Goal: Task Accomplishment & Management: Manage account settings

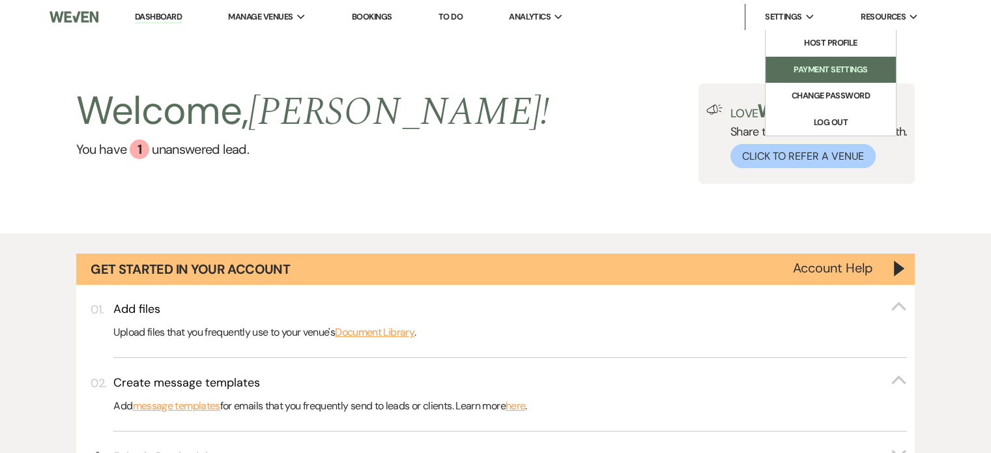
click at [816, 66] on li "Payment Settings" at bounding box center [830, 69] width 117 height 13
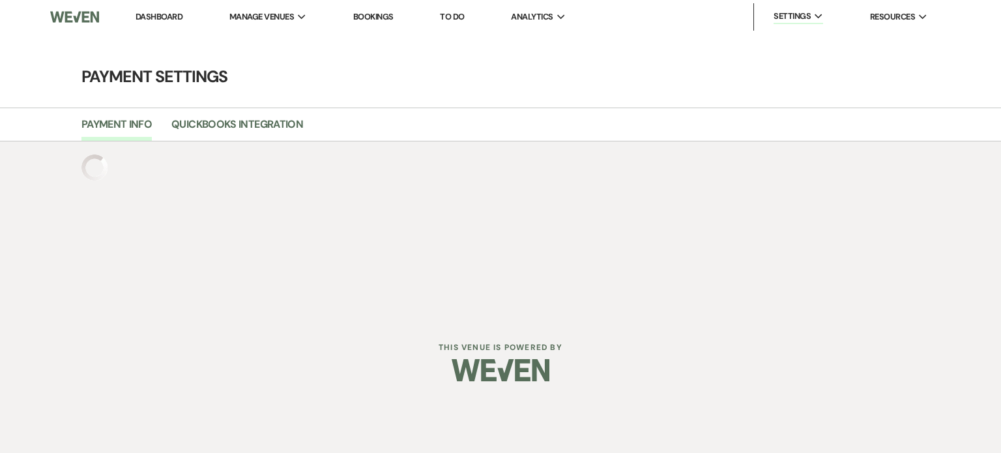
select select "true"
select select "267"
select select "770"
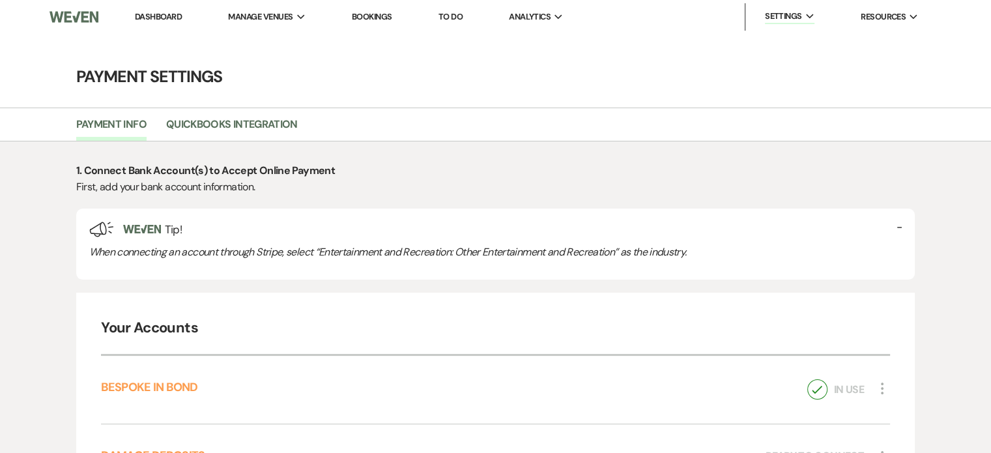
scroll to position [225, 0]
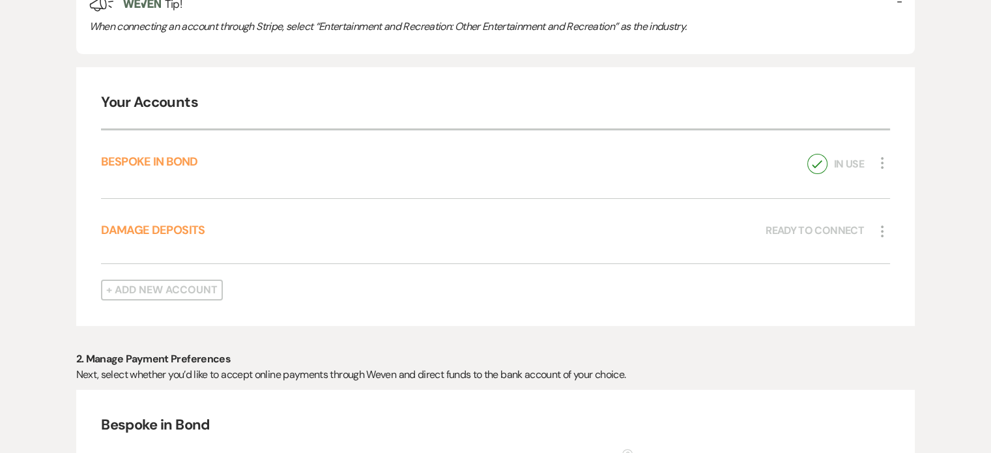
click at [881, 159] on icon "More" at bounding box center [882, 163] width 16 height 16
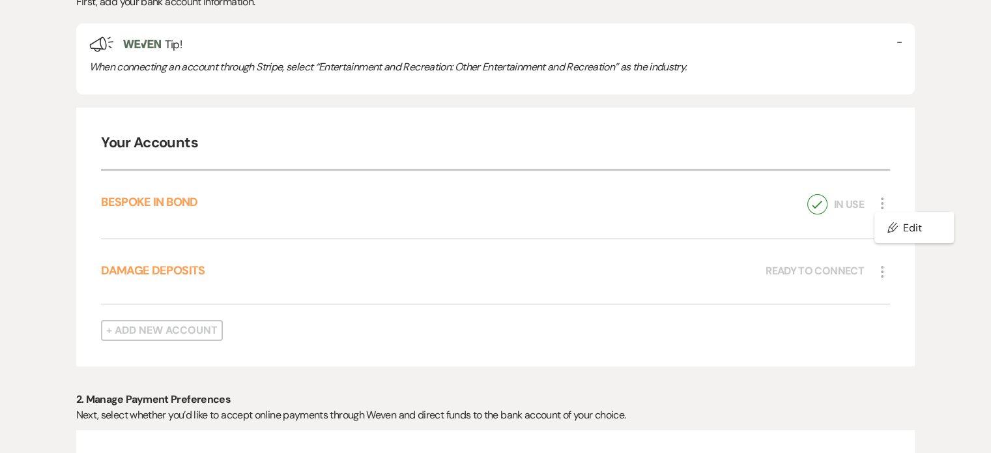
scroll to position [175, 0]
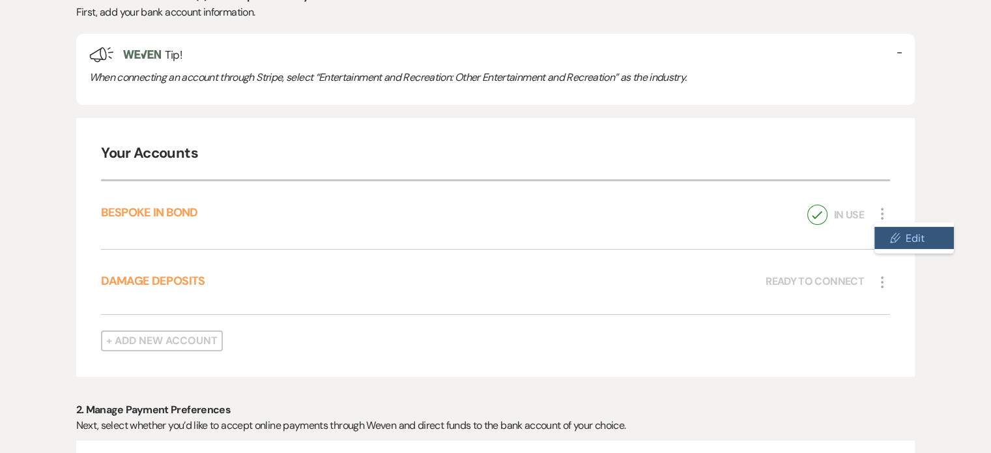
click at [910, 234] on button "Pencil Edit" at bounding box center [913, 238] width 79 height 22
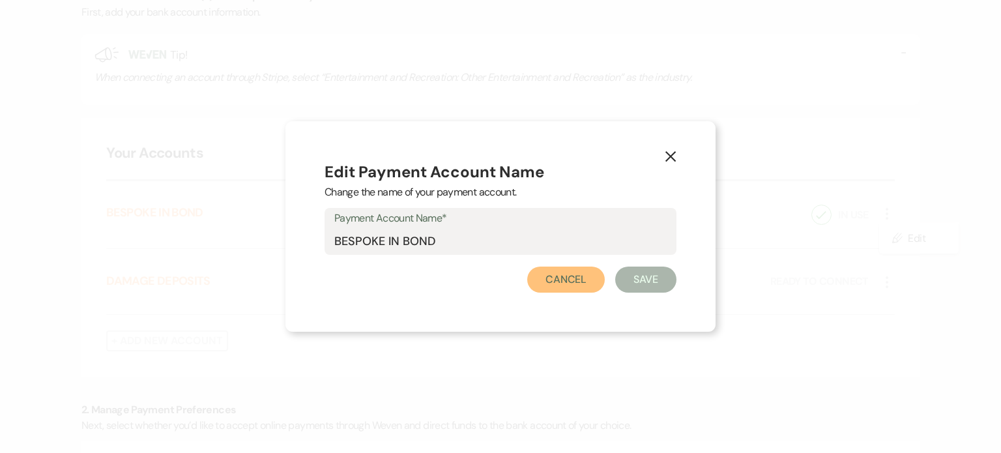
click at [584, 290] on button "Cancel" at bounding box center [566, 280] width 78 height 26
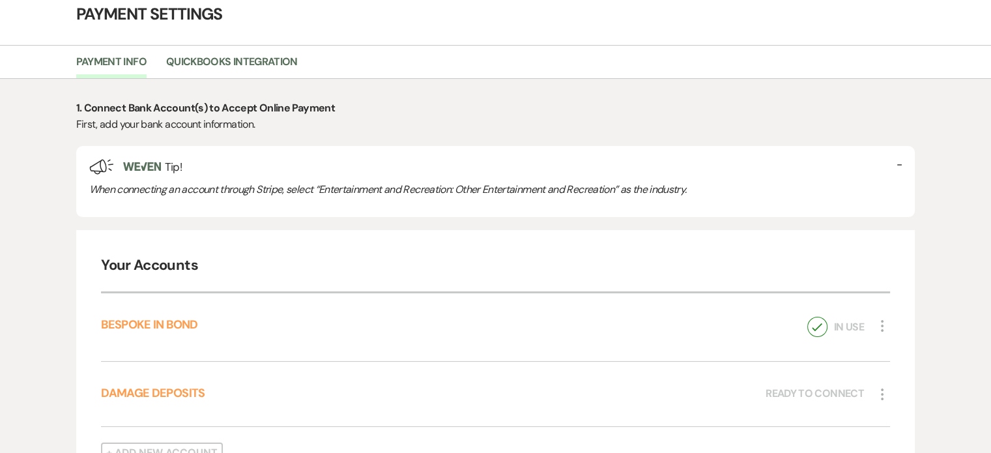
scroll to position [0, 0]
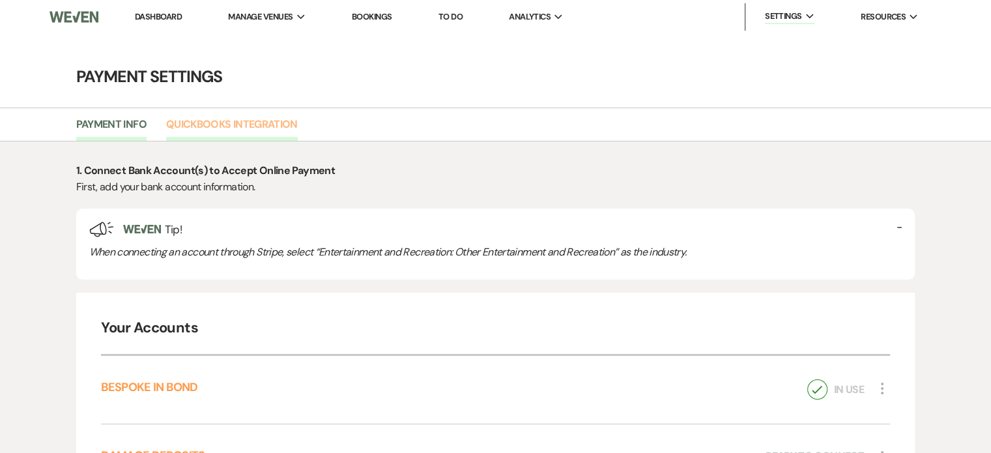
click at [240, 121] on link "Quickbooks Integration" at bounding box center [232, 128] width 132 height 25
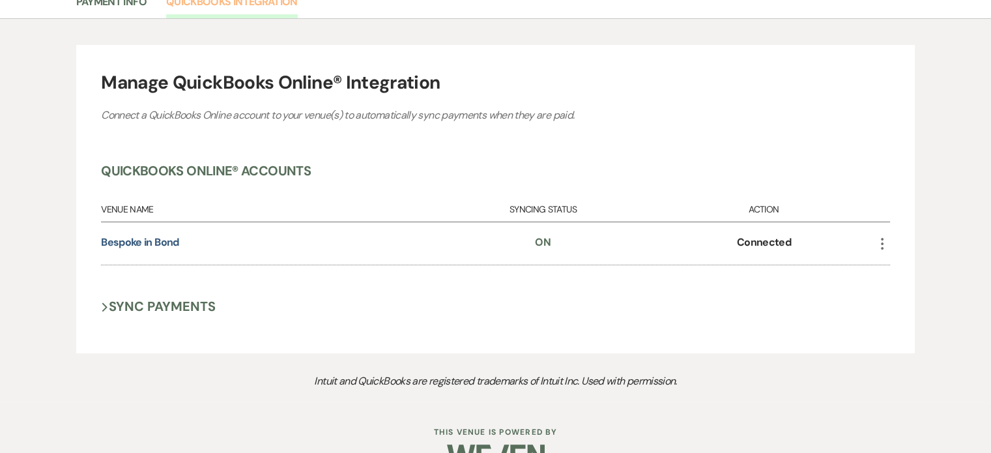
scroll to position [130, 0]
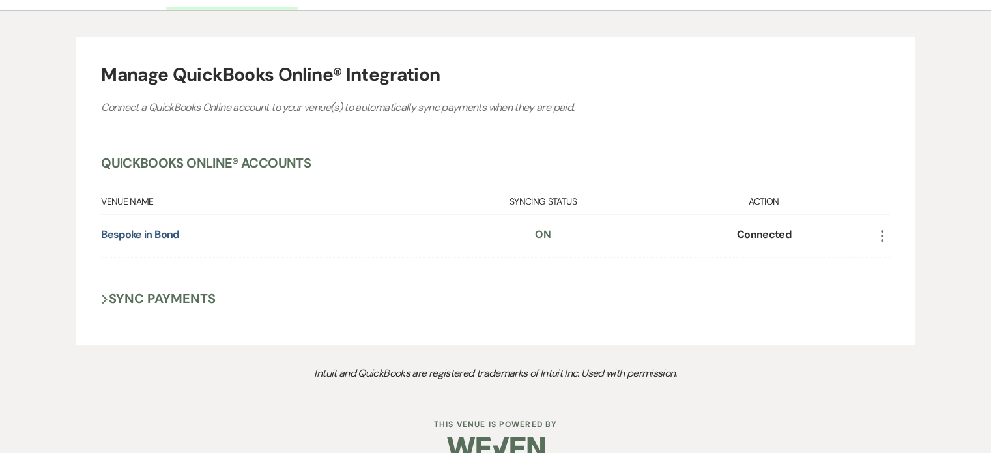
click at [112, 296] on button "Next Sync Payments" at bounding box center [158, 298] width 115 height 17
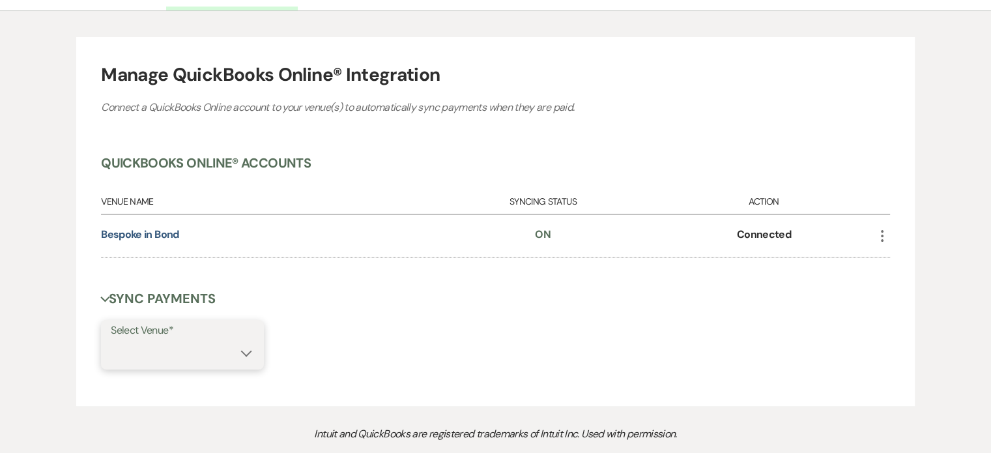
click at [245, 348] on select "Bespoke in Bond" at bounding box center [182, 355] width 143 height 25
select select "770"
click at [111, 343] on select "Bespoke in Bond" at bounding box center [182, 355] width 143 height 25
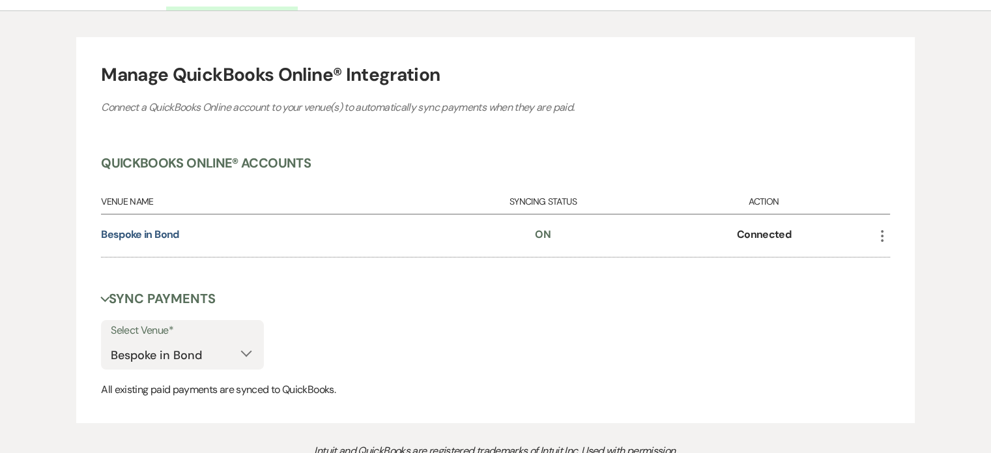
click at [882, 236] on use "button" at bounding box center [882, 236] width 3 height 12
click at [901, 265] on button "Revoke Access" at bounding box center [922, 261] width 96 height 20
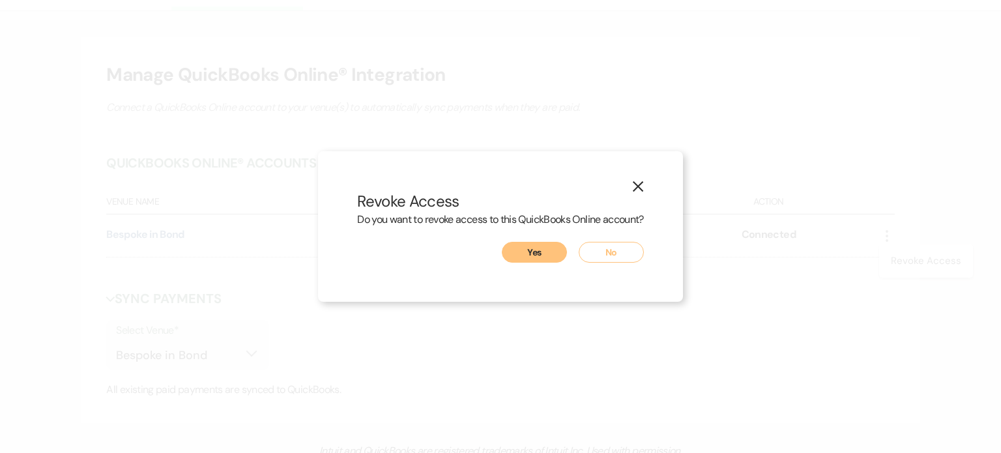
click at [538, 257] on button "Yes" at bounding box center [534, 252] width 65 height 21
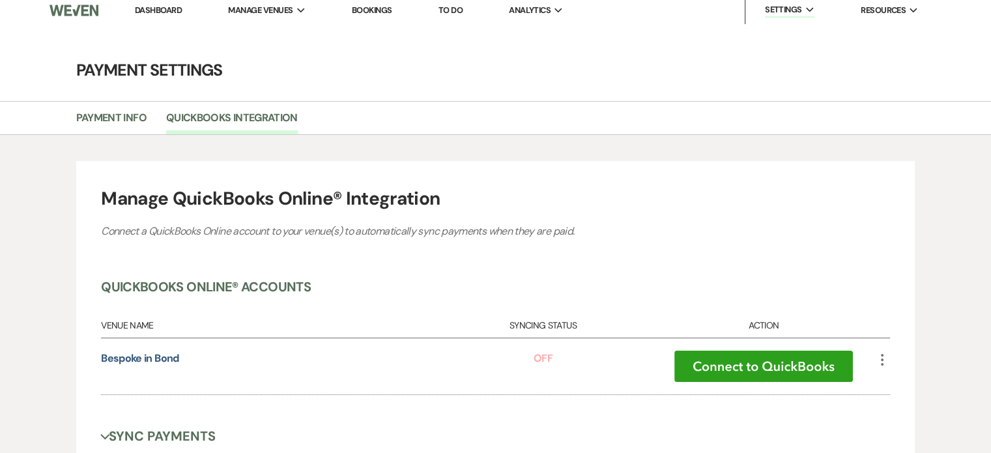
scroll to position [0, 0]
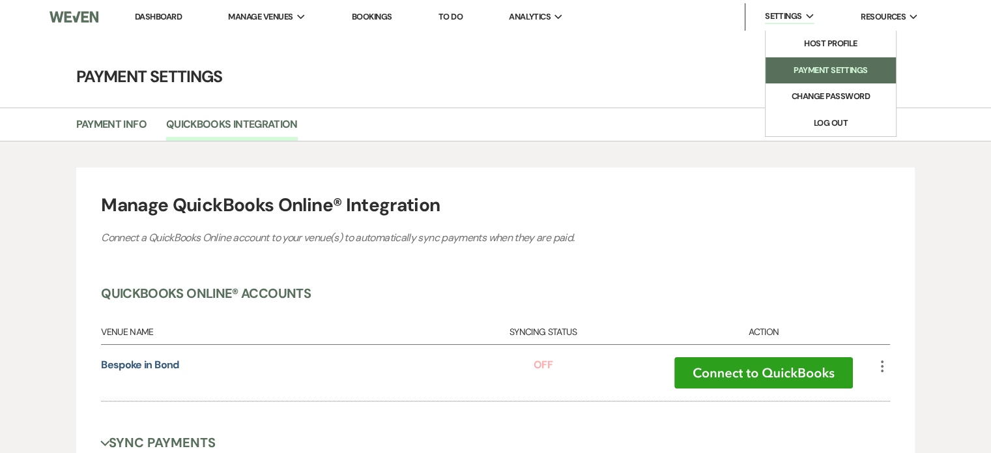
click at [812, 71] on li "Payment Settings" at bounding box center [830, 70] width 117 height 13
select select "true"
select select "267"
select select "770"
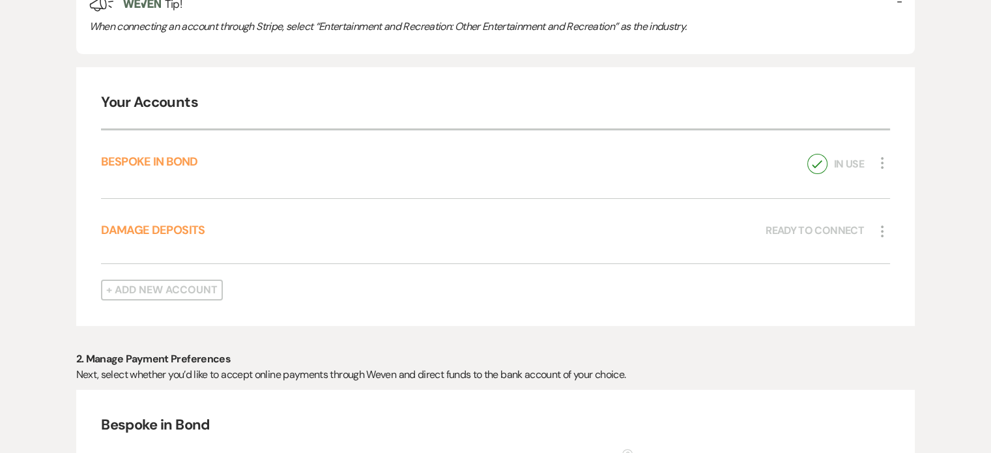
scroll to position [243, 0]
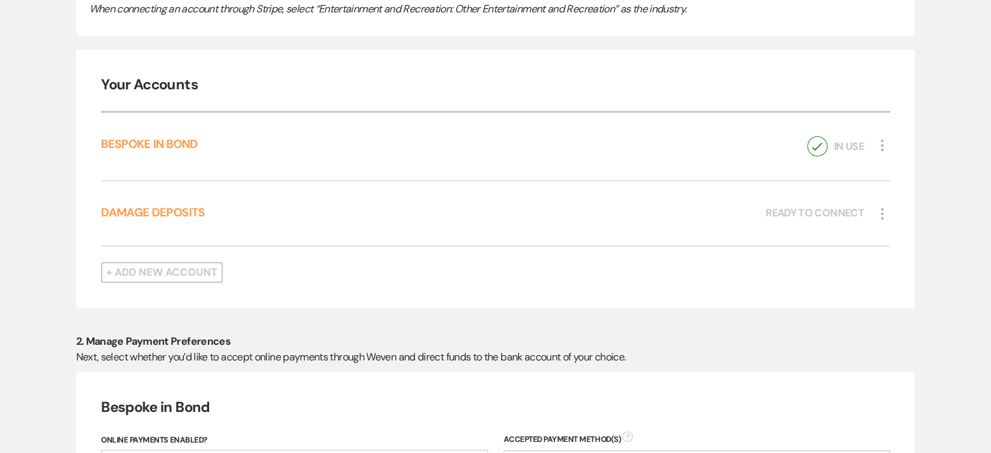
click at [886, 146] on icon "More" at bounding box center [882, 145] width 16 height 16
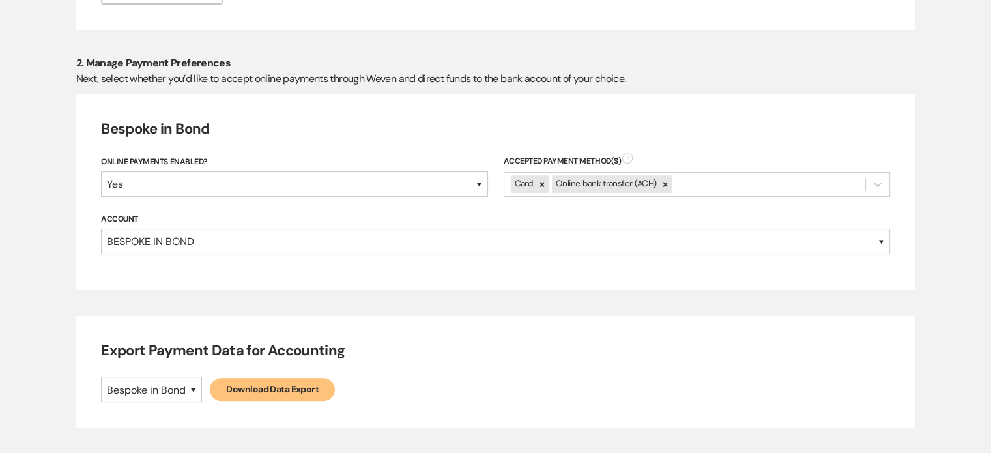
scroll to position [530, 0]
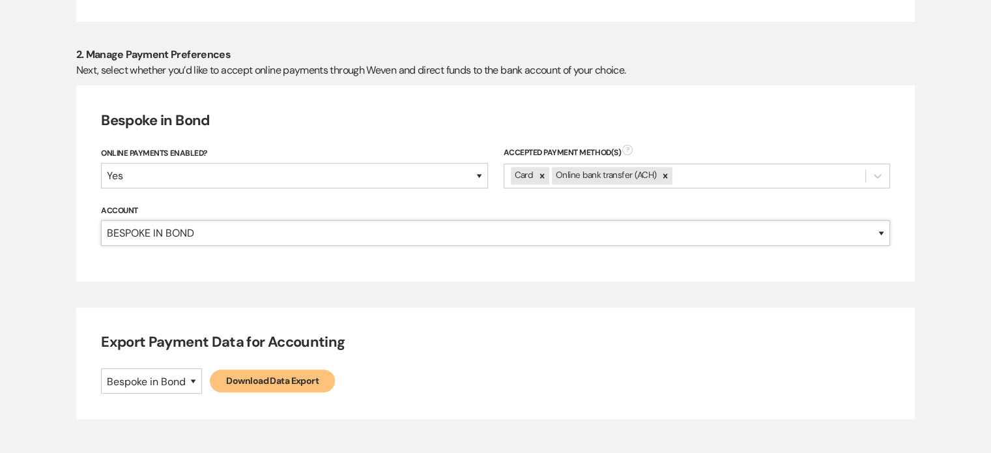
click at [874, 233] on select "BESPOKE IN BOND DAMAGE DEPOSITS" at bounding box center [495, 232] width 789 height 25
click at [101, 246] on select "BESPOKE IN BOND DAMAGE DEPOSITS" at bounding box center [495, 232] width 789 height 25
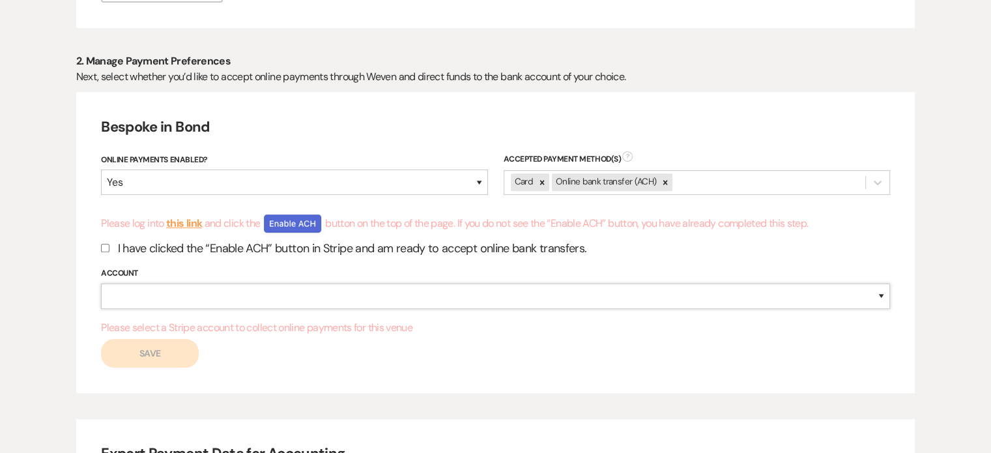
scroll to position [510, 0]
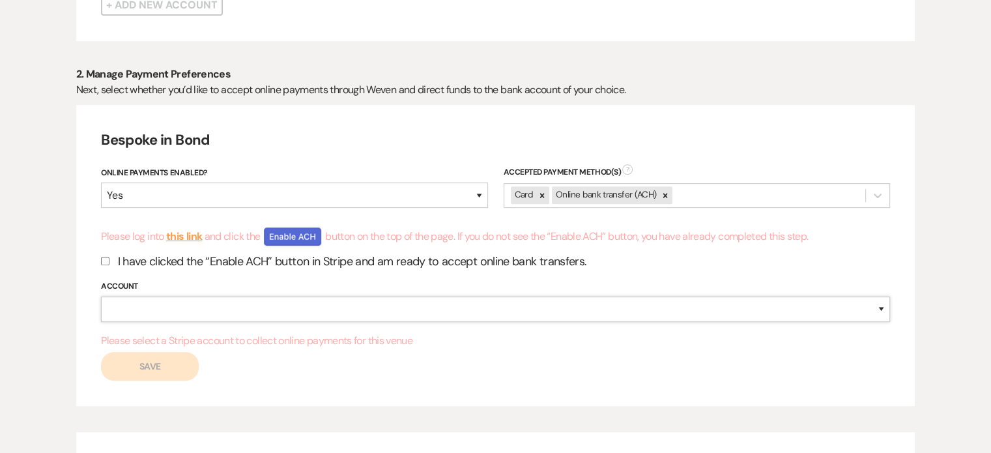
click at [883, 313] on select "BESPOKE IN BOND DAMAGE DEPOSITS" at bounding box center [495, 308] width 789 height 25
select select "267"
click at [101, 296] on select "BESPOKE IN BOND DAMAGE DEPOSITS" at bounding box center [495, 308] width 789 height 25
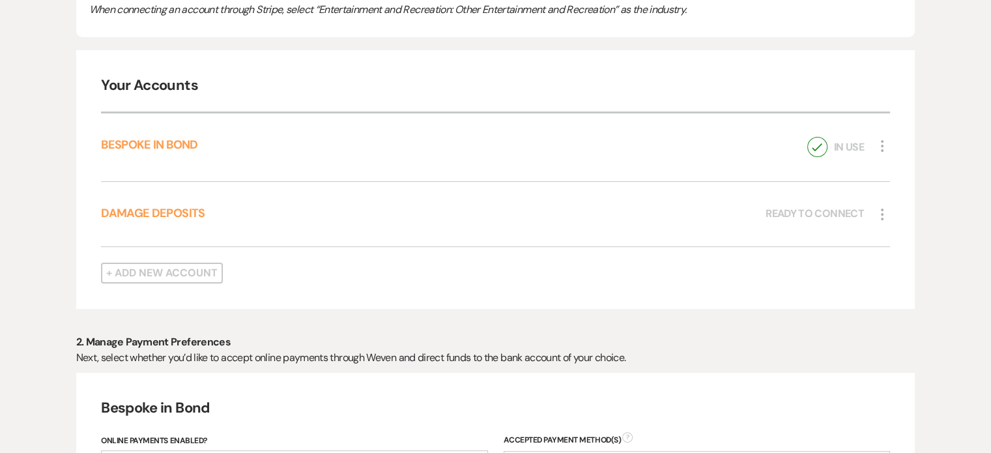
scroll to position [234, 0]
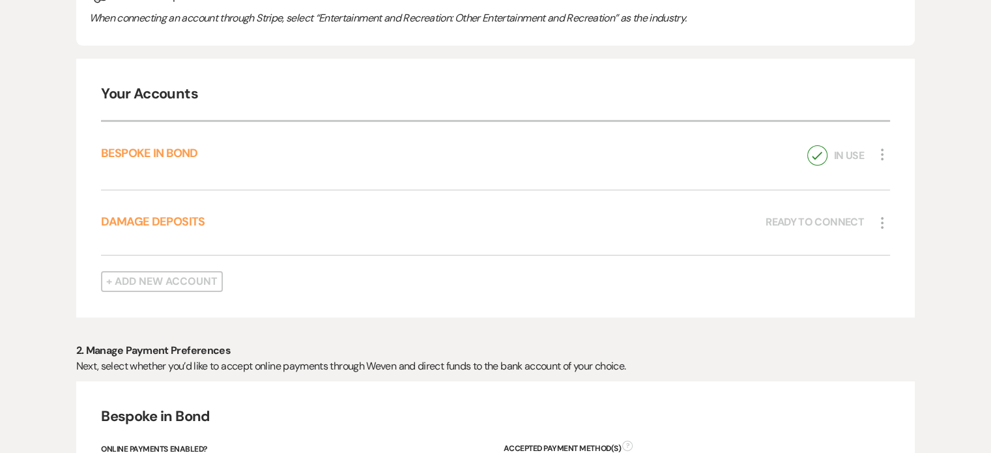
click at [813, 154] on icon "Check Mark" at bounding box center [817, 155] width 20 height 20
click at [880, 153] on icon "More" at bounding box center [882, 155] width 16 height 16
click at [912, 171] on button "Pencil Edit" at bounding box center [913, 178] width 79 height 22
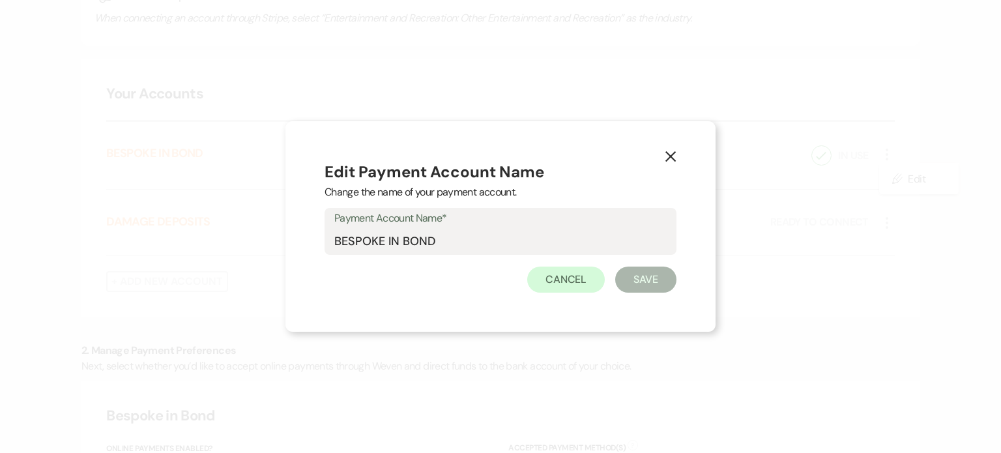
click at [513, 222] on label "Payment Account Name*" at bounding box center [500, 218] width 332 height 19
click at [513, 228] on input "BESPOKE IN BOND" at bounding box center [500, 240] width 332 height 25
click at [666, 158] on icon "X" at bounding box center [671, 157] width 12 height 12
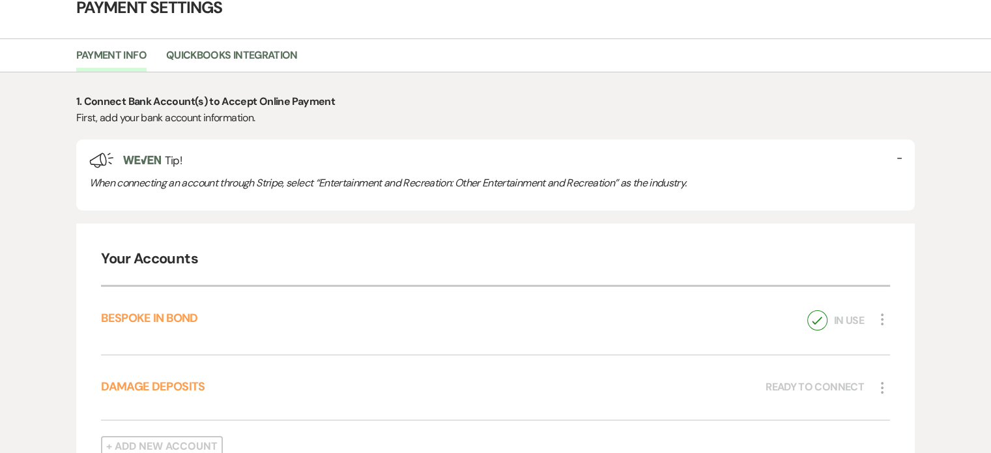
scroll to position [0, 0]
